Goal: Task Accomplishment & Management: Manage account settings

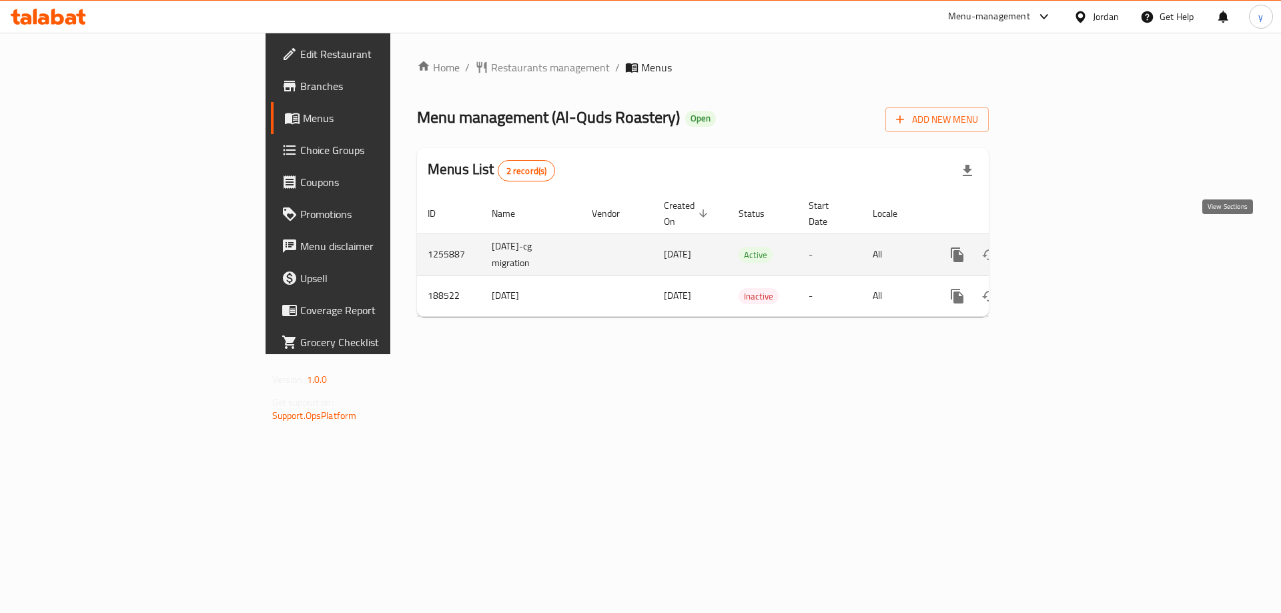
click at [1062, 247] on icon "enhanced table" at bounding box center [1054, 255] width 16 height 16
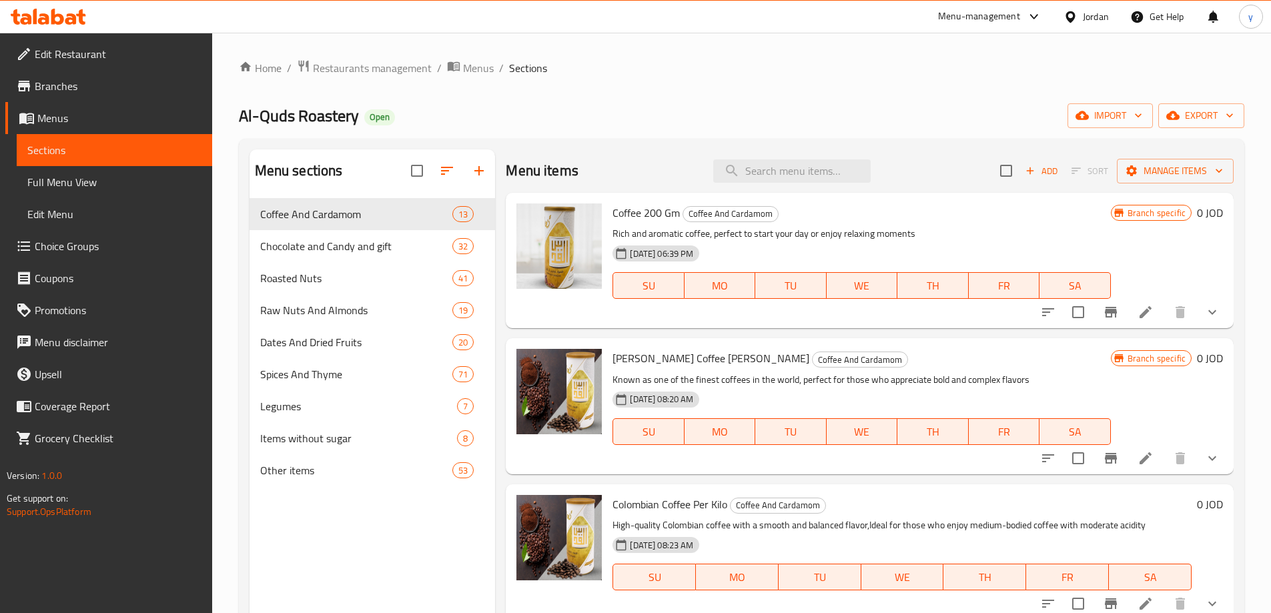
click at [75, 248] on span "Choice Groups" at bounding box center [118, 246] width 167 height 16
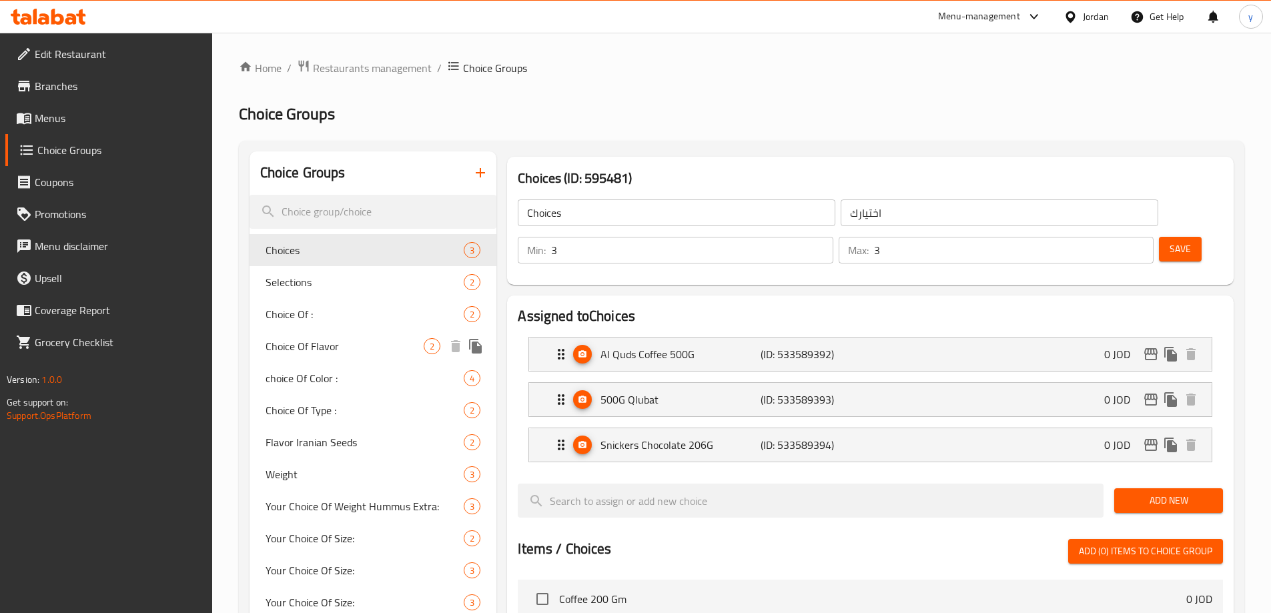
click at [304, 344] on span "Choice Of Flavor" at bounding box center [345, 346] width 159 height 16
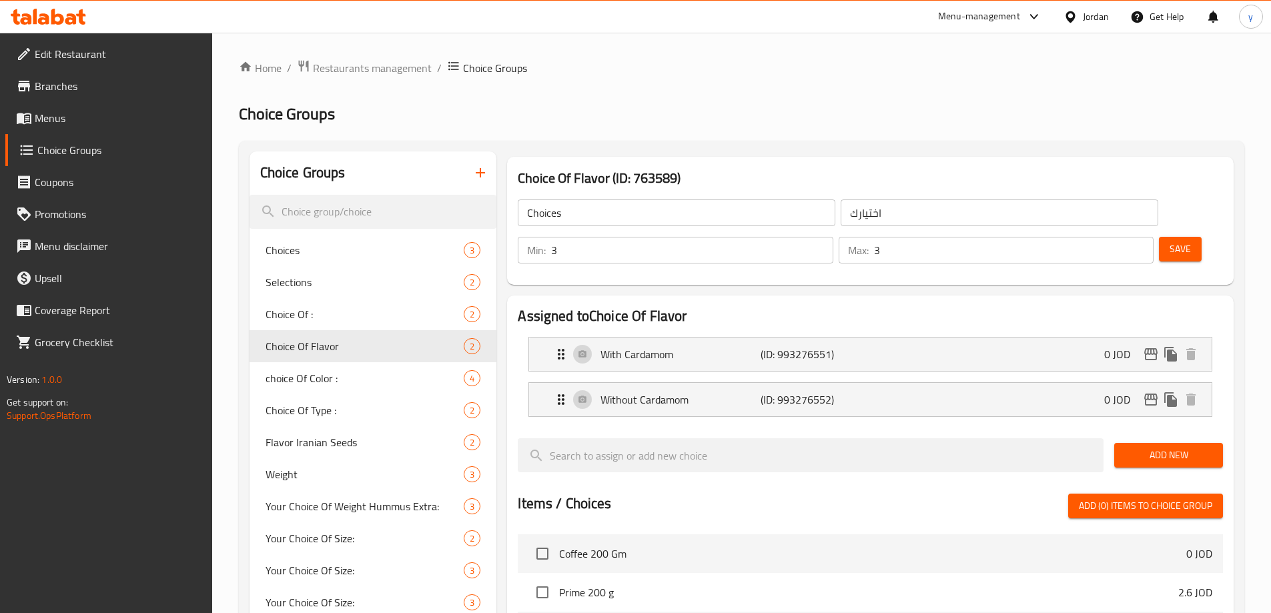
type input "Choice Of Flavor"
type input "اختيارك من النكهة"
type input "1"
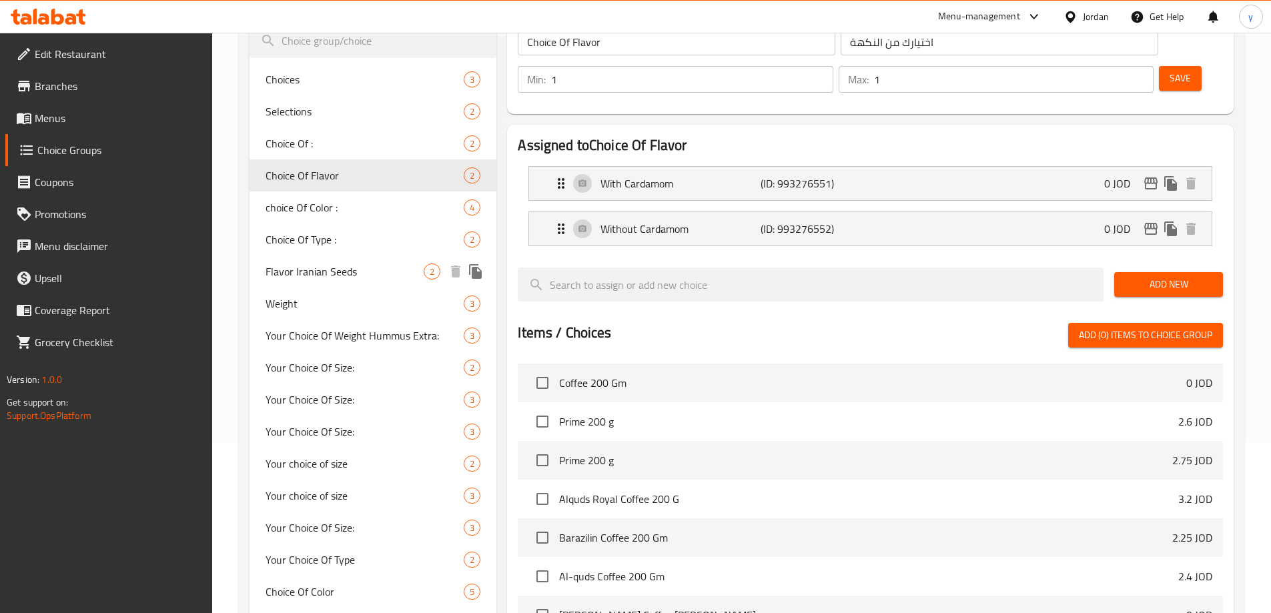
scroll to position [104, 0]
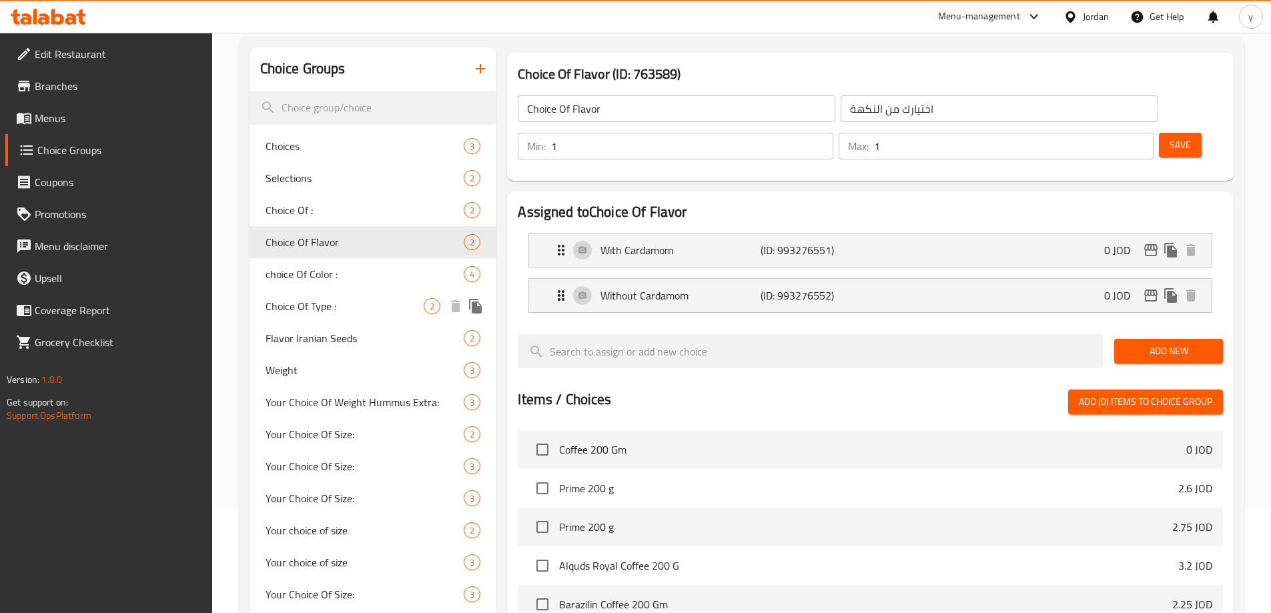
click at [308, 308] on span "Choice Of Type :" at bounding box center [345, 306] width 159 height 16
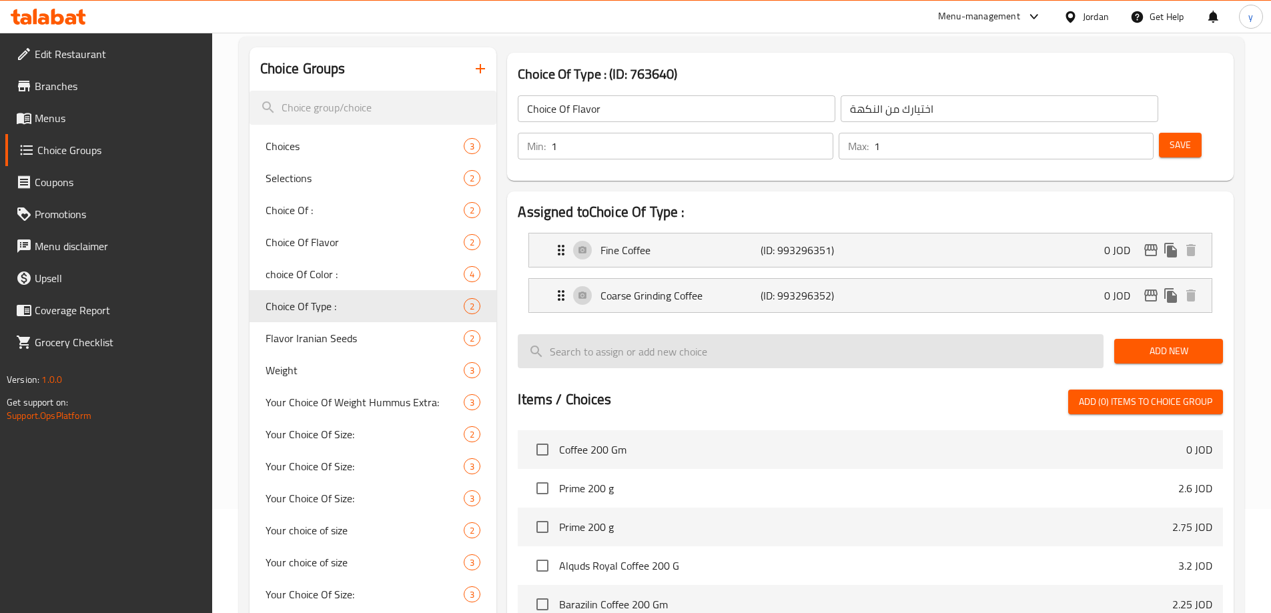
type input "Choice Of Type :"
type input "اختيارك من النوع :"
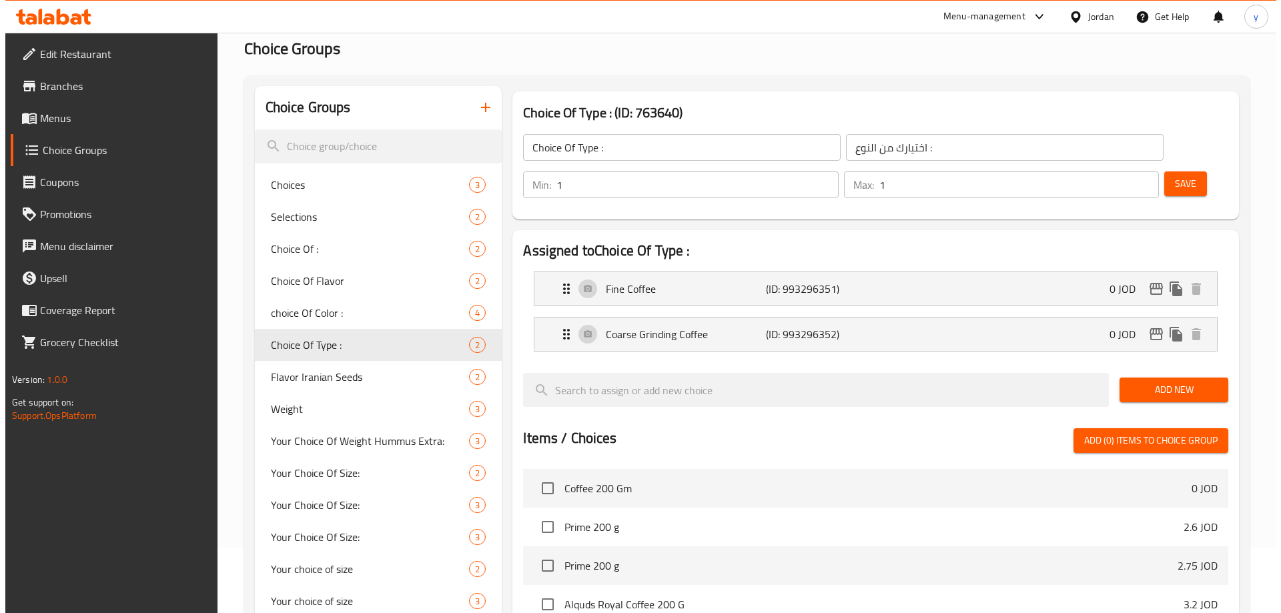
scroll to position [0, 0]
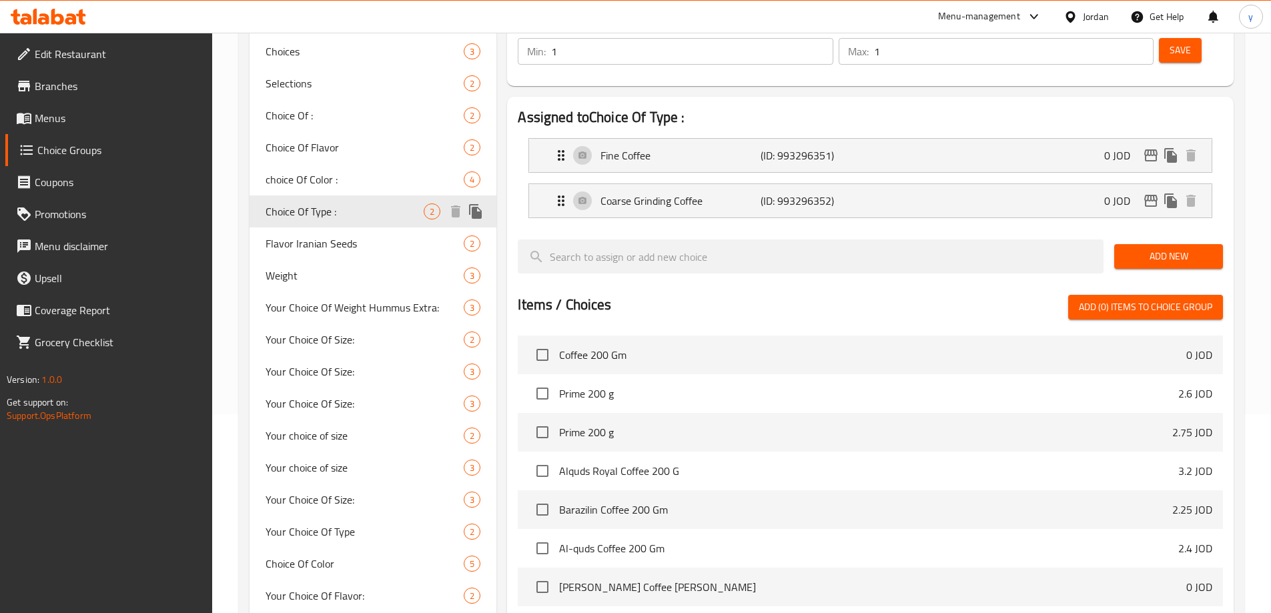
scroll to position [334, 0]
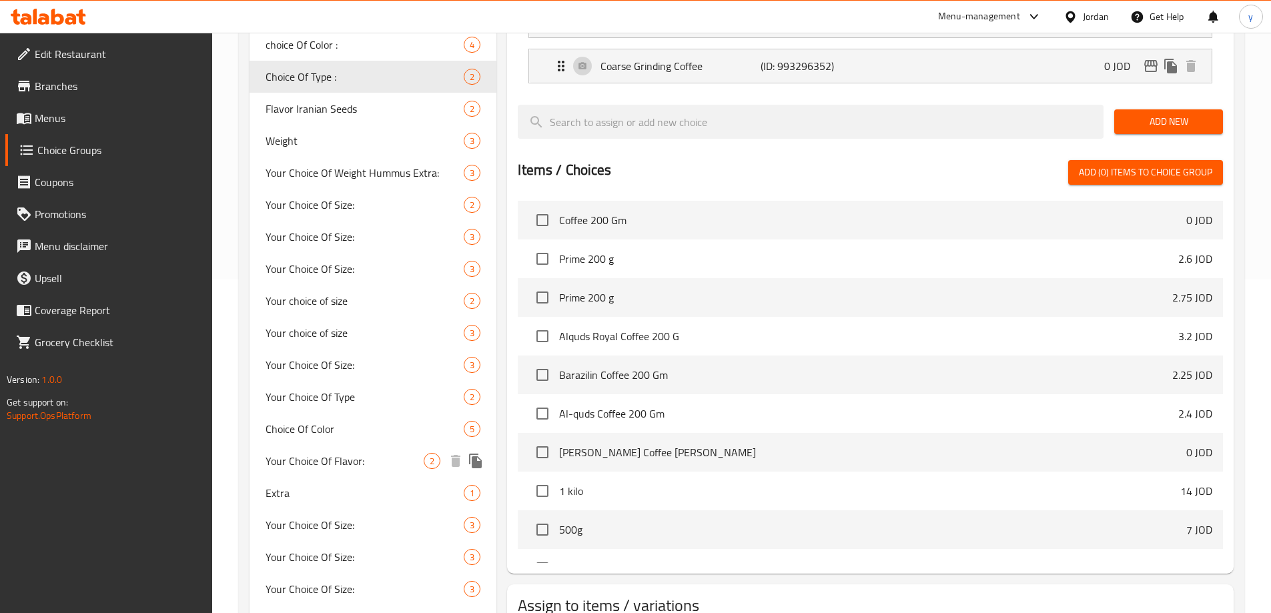
click at [318, 462] on span "Your Choice Of Flavor:" at bounding box center [345, 461] width 159 height 16
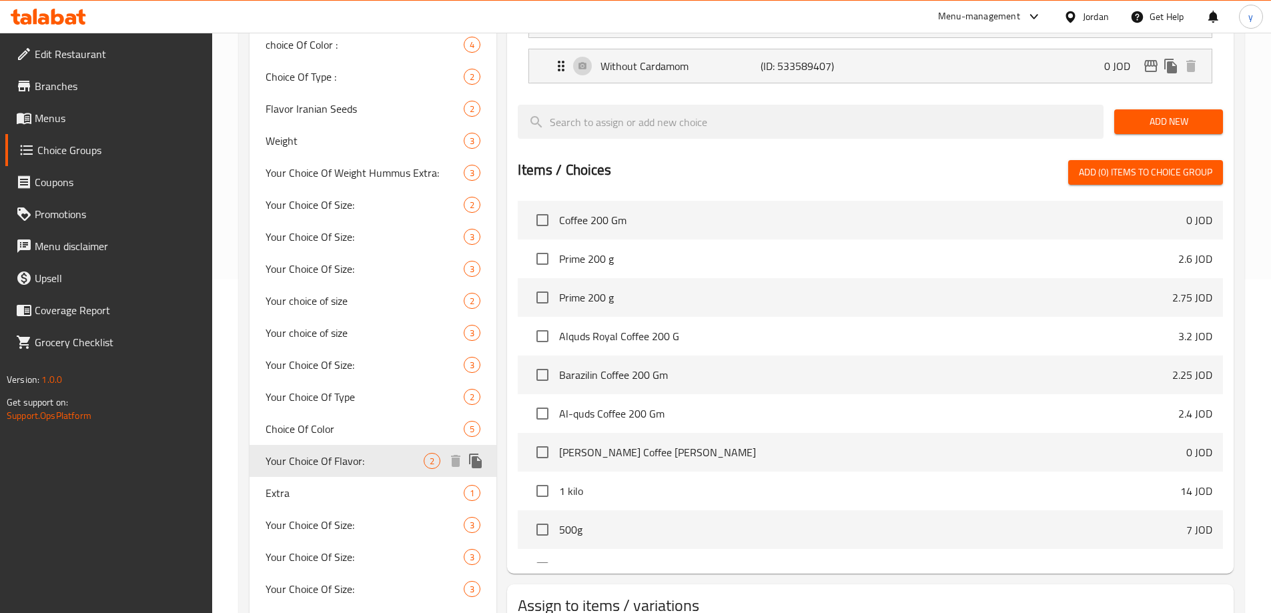
type input "Your Choice Of Flavor:"
type input "اختيارك من النكهة:"
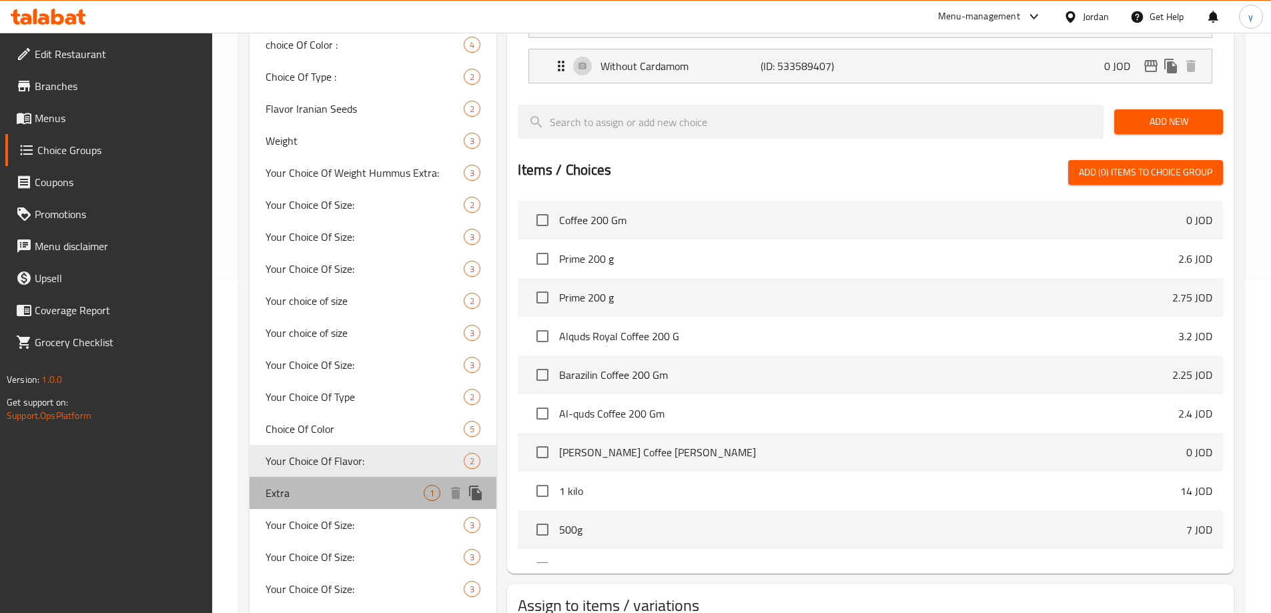
click at [303, 496] on span "Extra" at bounding box center [345, 493] width 159 height 16
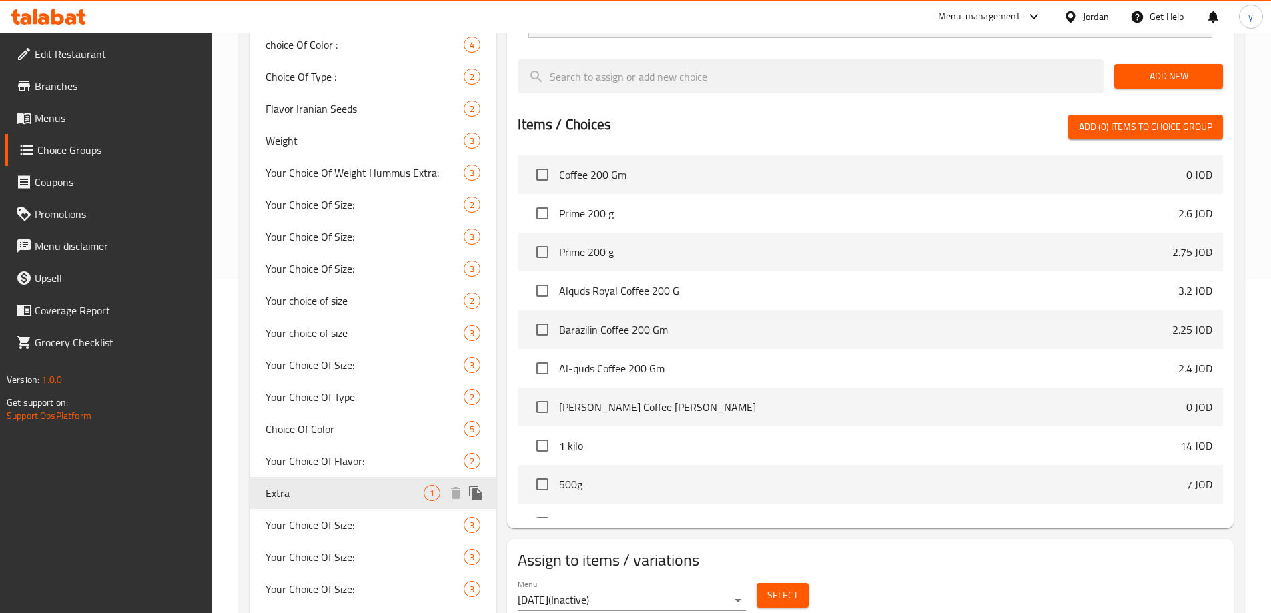
type input "Extra"
type input "اضافات"
type input "0"
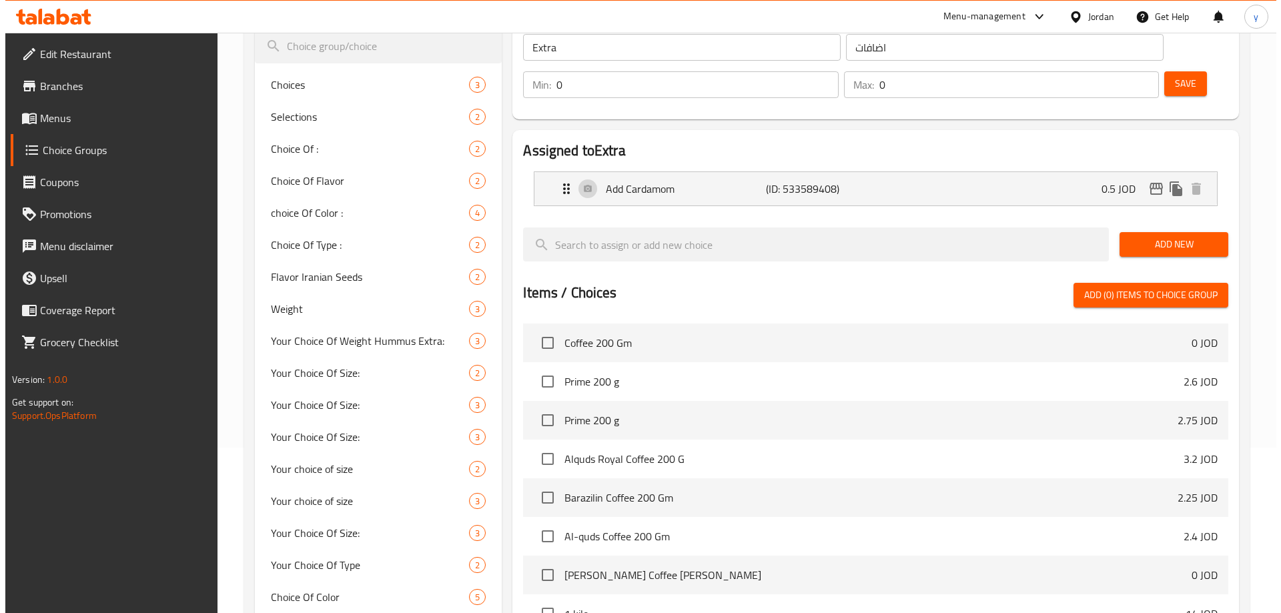
scroll to position [0, 0]
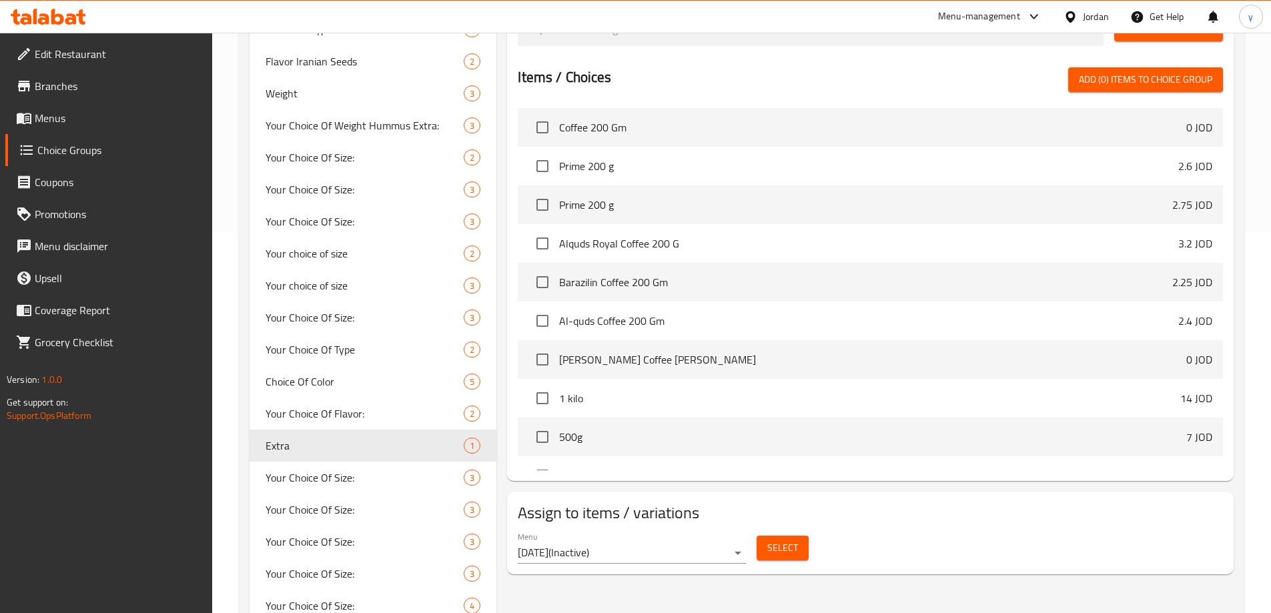
scroll to position [371, 0]
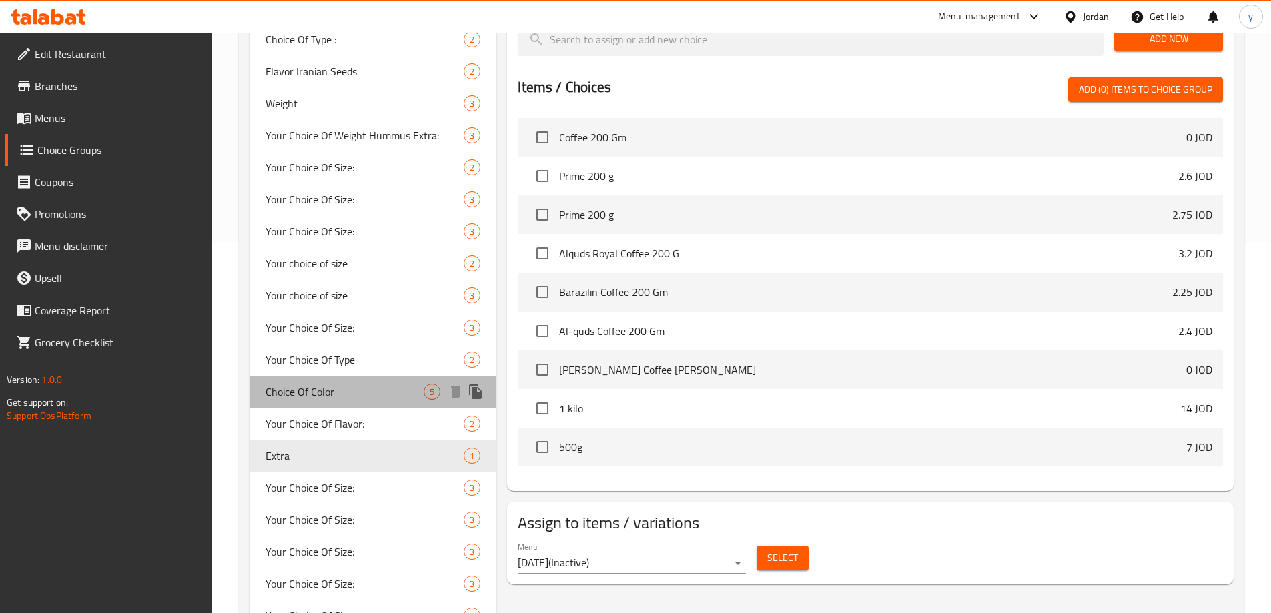
click at [284, 394] on span "Choice Of Color" at bounding box center [345, 392] width 159 height 16
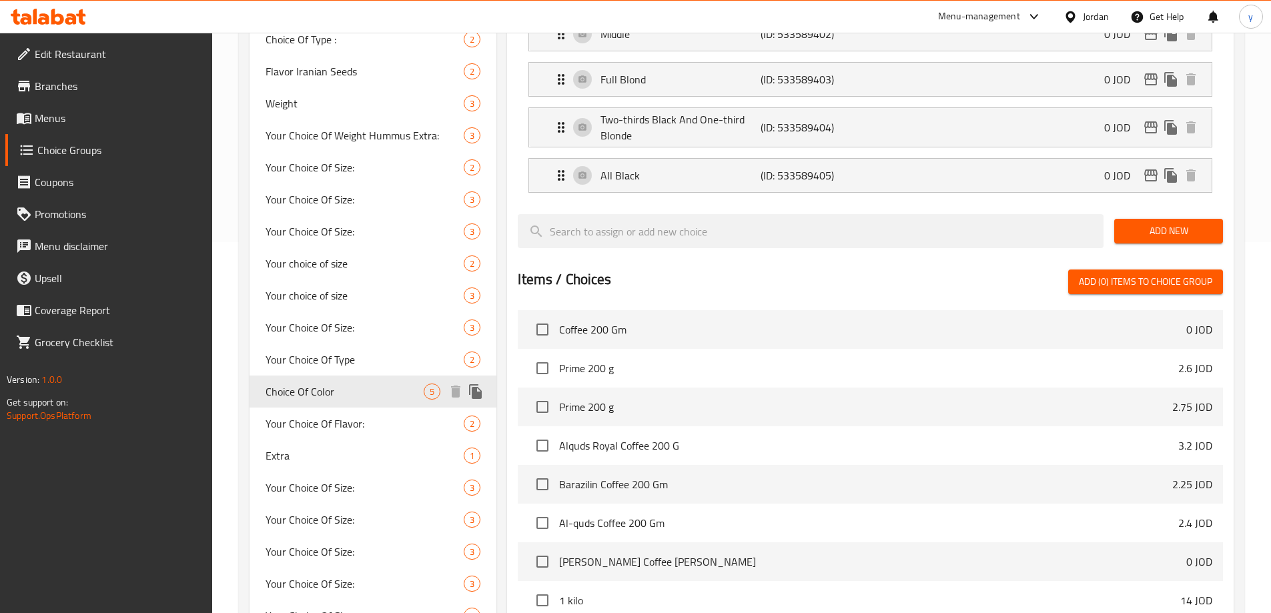
type input "Choice Of Color"
type input "اختيارك من اللون"
type input "1"
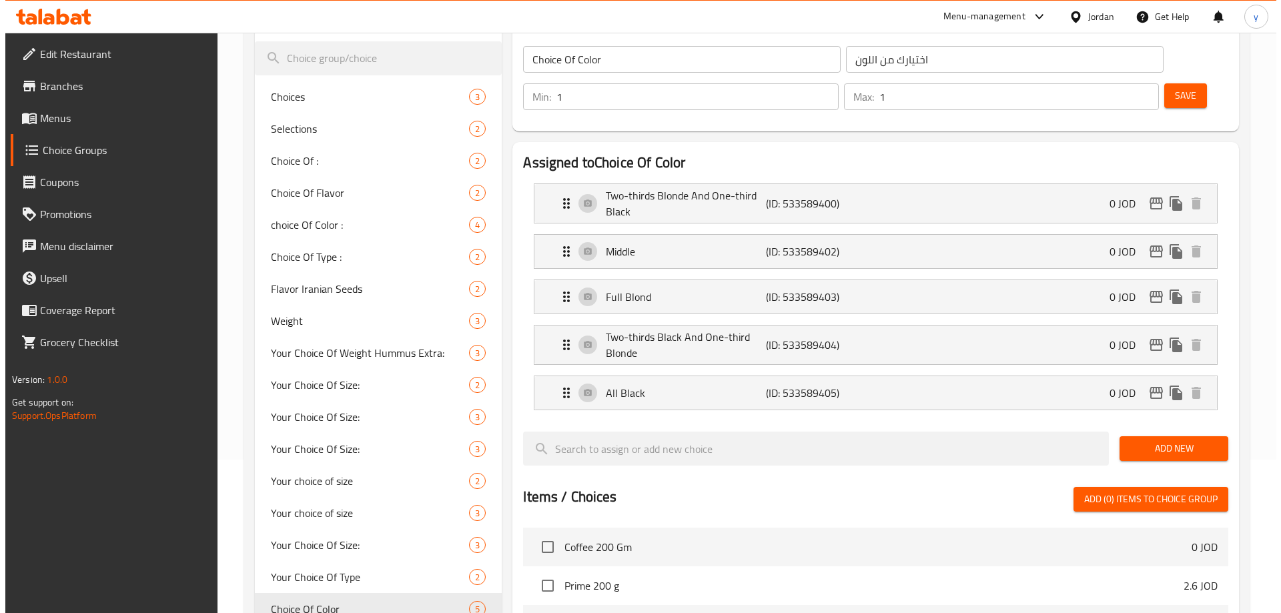
scroll to position [0, 0]
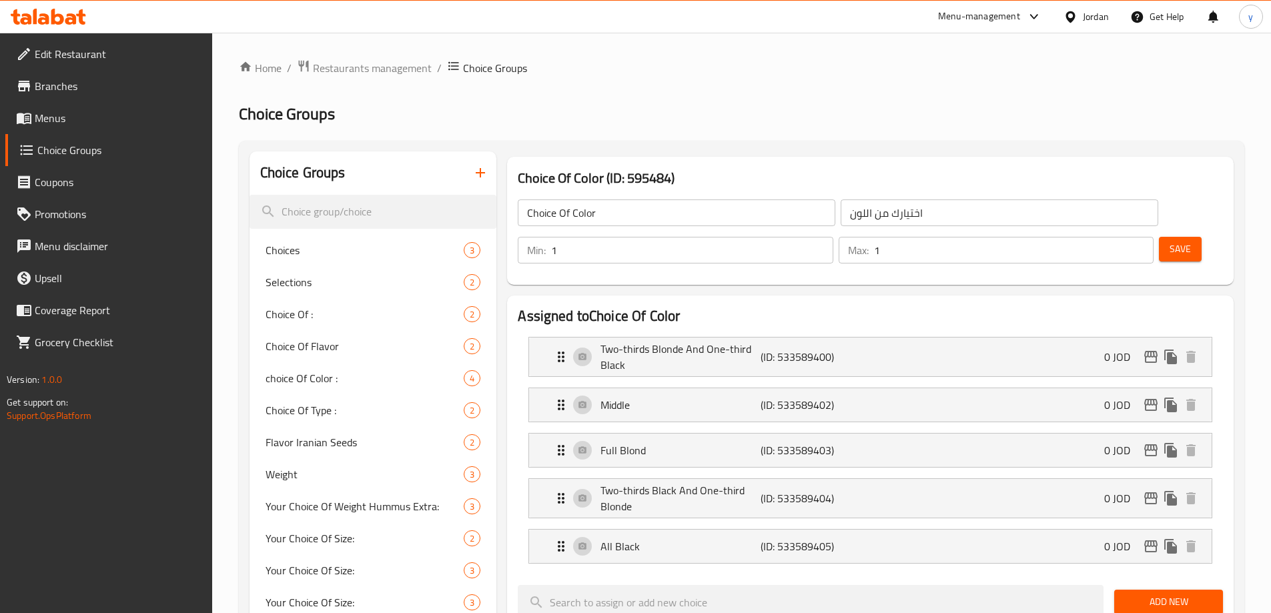
click at [883, 65] on ol "Home / Restaurants management / Choice Groups" at bounding box center [742, 67] width 1006 height 17
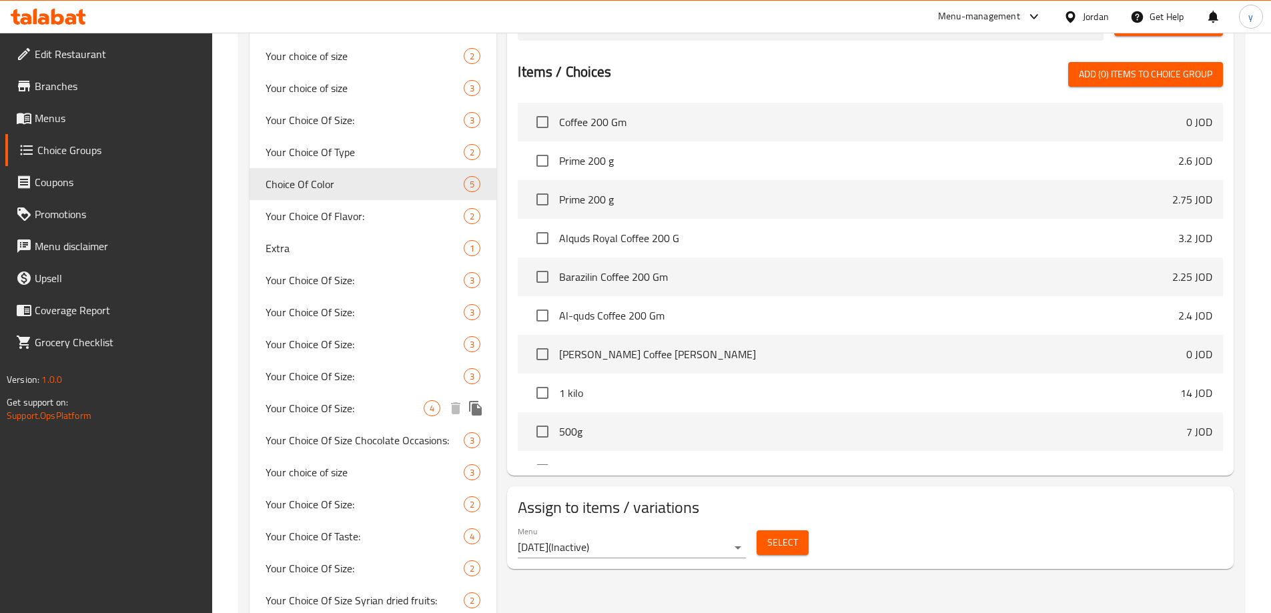
scroll to position [571, 0]
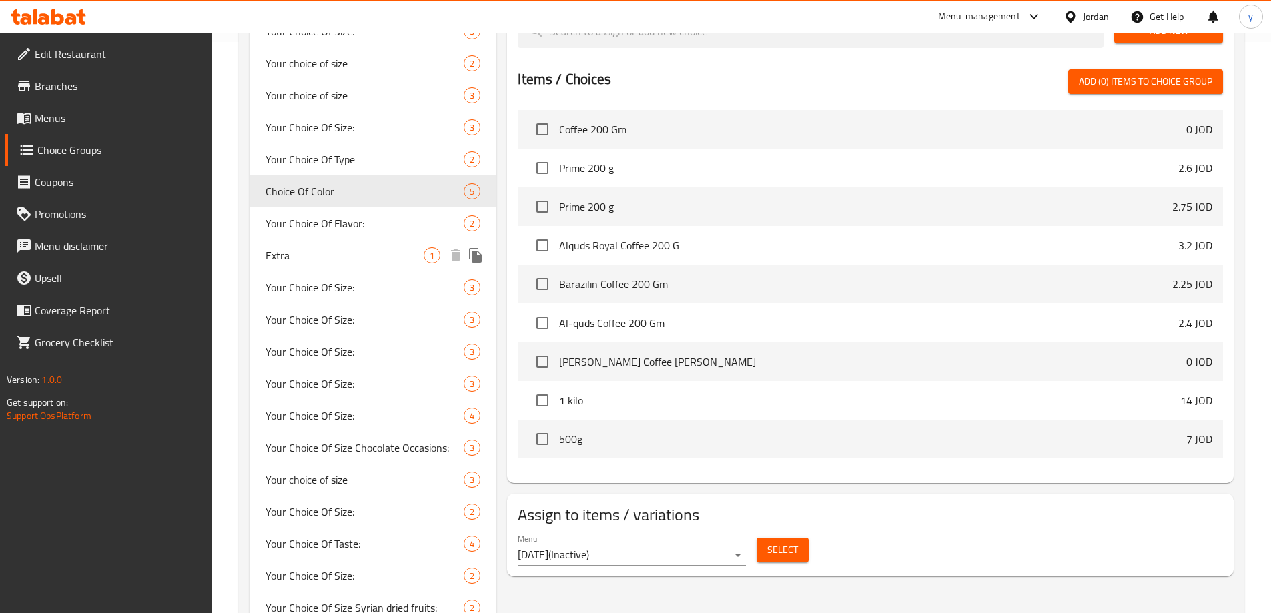
click at [312, 260] on span "Extra" at bounding box center [345, 256] width 159 height 16
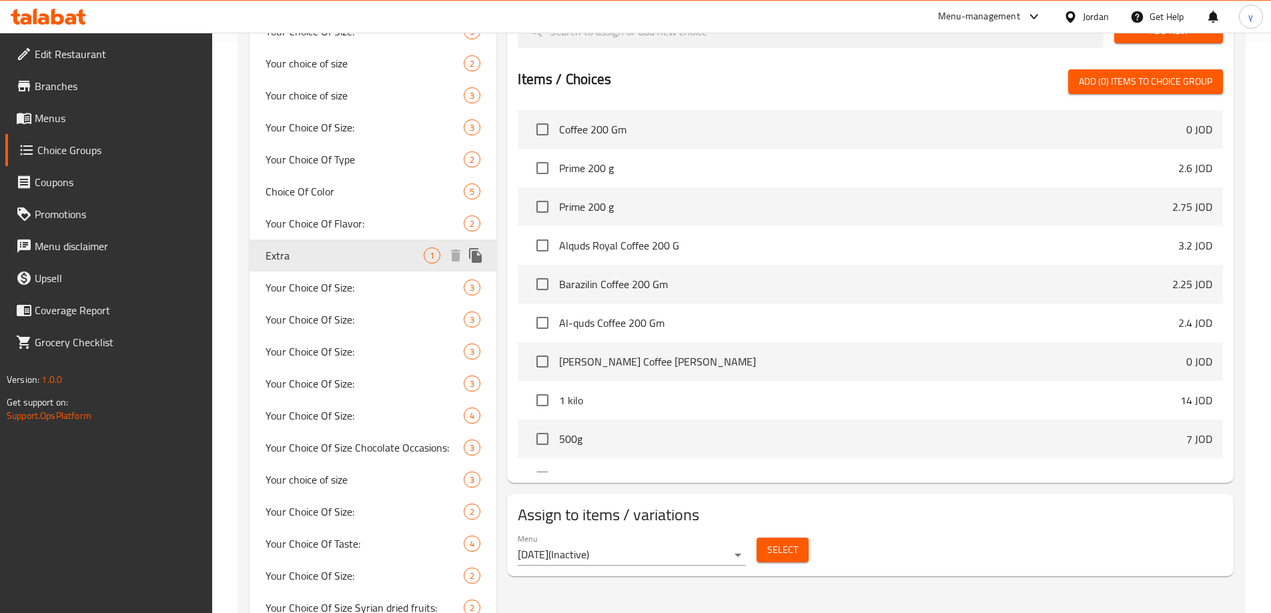
type input "Extra"
type input "اضافات"
type input "0"
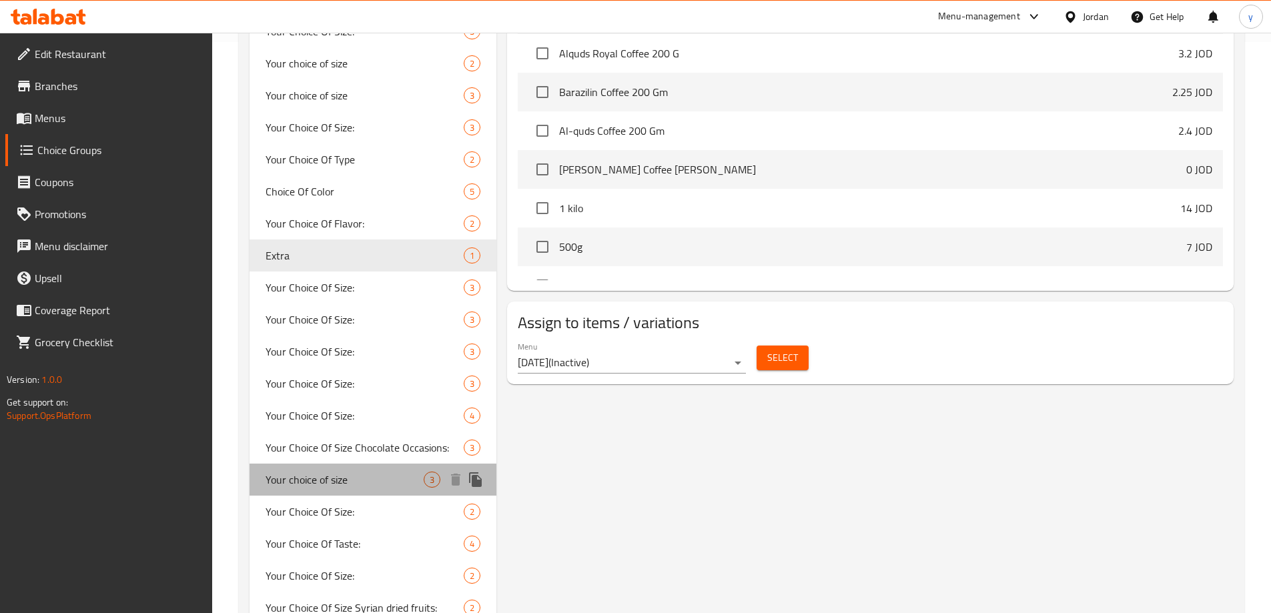
click at [315, 493] on div "Your choice of size 3" at bounding box center [374, 480] width 248 height 32
type input "Your choice of size"
type input "اختيارك من الحجم"
type input "1"
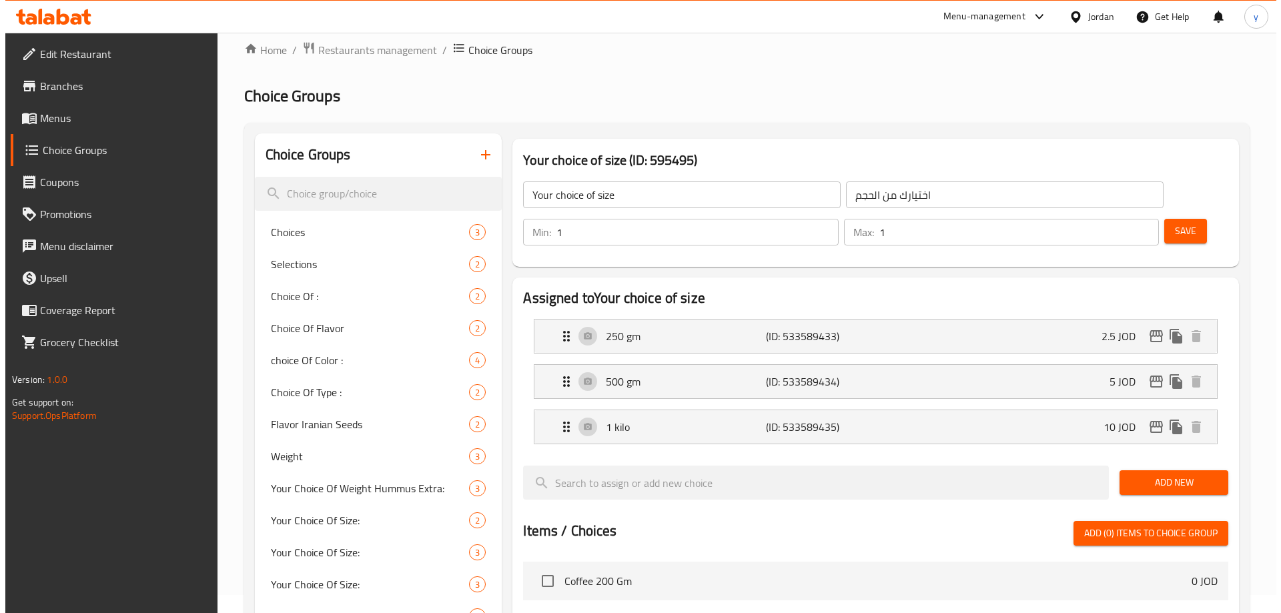
scroll to position [0, 0]
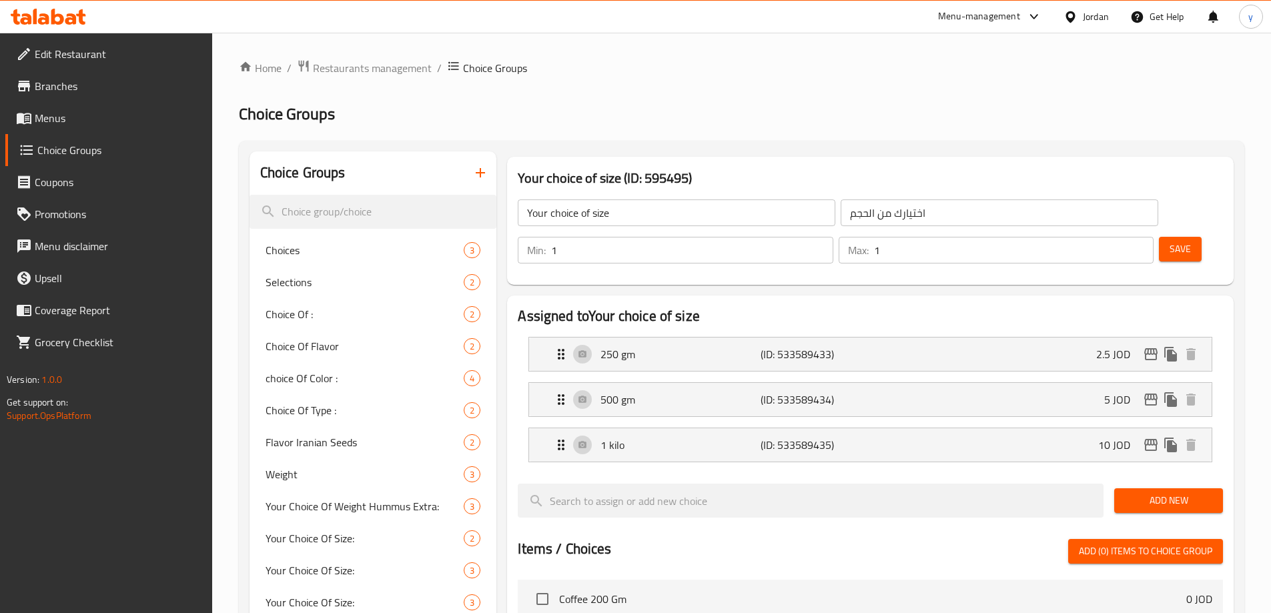
click at [768, 115] on h2 "Choice Groups" at bounding box center [742, 113] width 1006 height 21
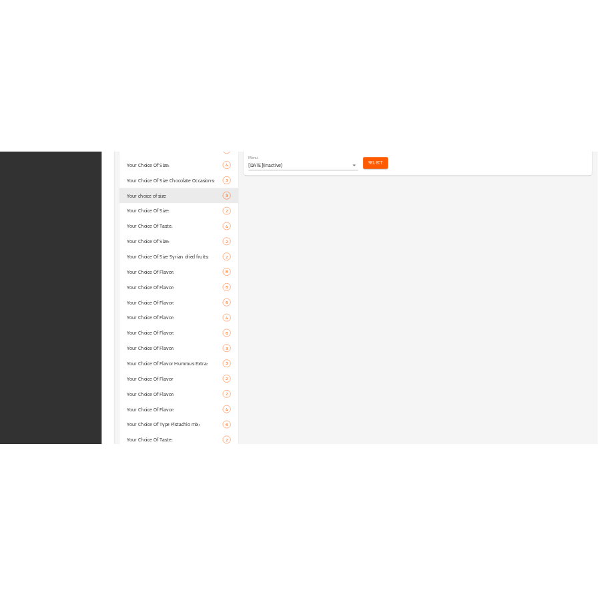
scroll to position [1105, 0]
